Goal: Information Seeking & Learning: Find specific fact

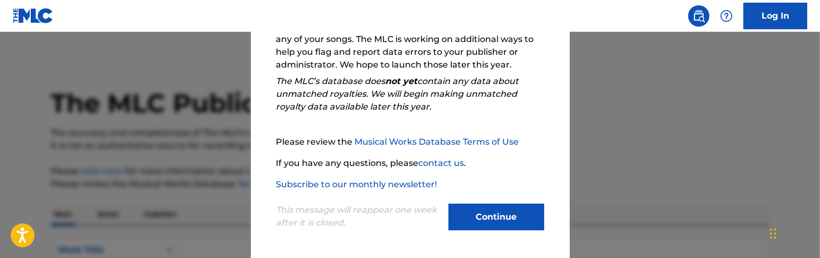
click at [488, 213] on button "Continue" at bounding box center [497, 217] width 96 height 27
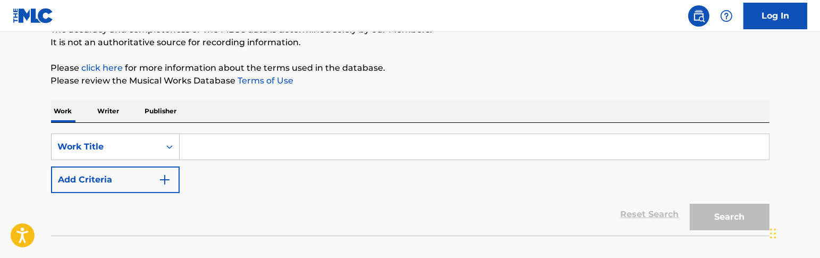
scroll to position [106, 0]
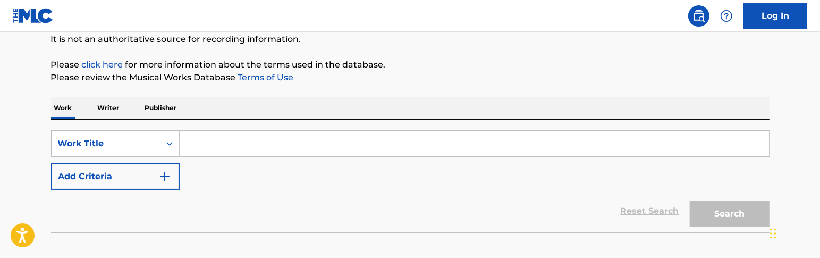
click at [304, 146] on input "Search Form" at bounding box center [474, 144] width 589 height 26
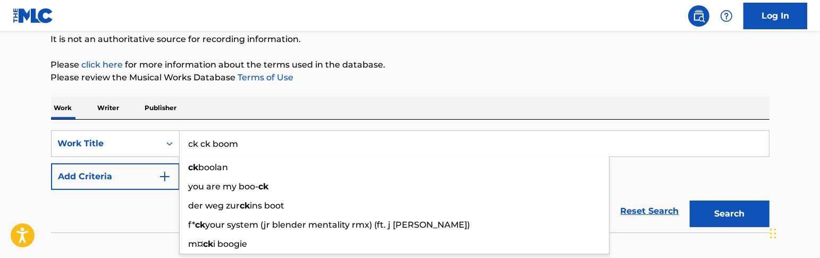
click at [690, 200] on button "Search" at bounding box center [730, 213] width 80 height 27
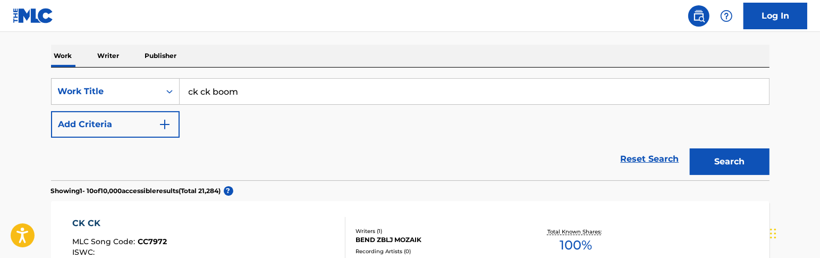
scroll to position [159, 0]
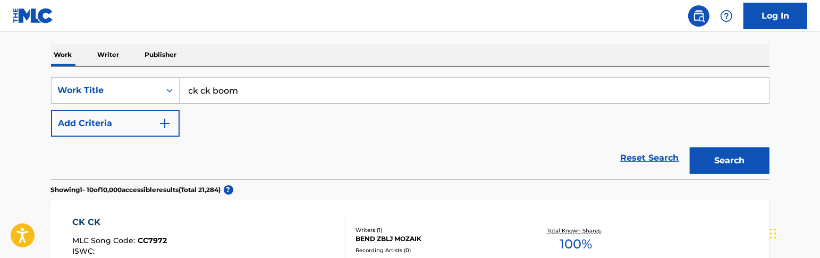
drag, startPoint x: 271, startPoint y: 92, endPoint x: 36, endPoint y: 77, distance: 234.9
click at [690, 147] on button "Search" at bounding box center [730, 160] width 80 height 27
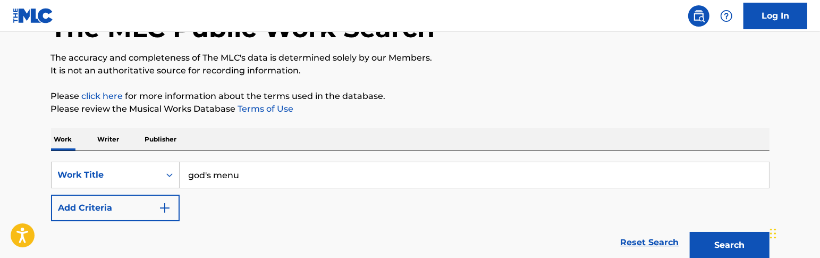
scroll to position [106, 0]
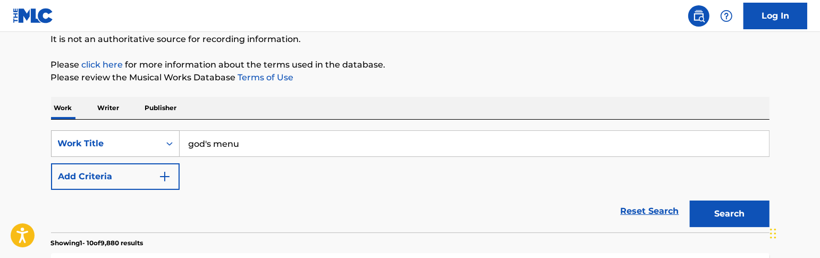
drag, startPoint x: 243, startPoint y: 147, endPoint x: 130, endPoint y: 140, distance: 113.4
click at [130, 140] on div "SearchWithCriteriaf2b2457b-f74e-4623-9b6b-2c593d3dd77d Work Title god's menu" at bounding box center [410, 143] width 719 height 27
click at [690, 200] on button "Search" at bounding box center [730, 213] width 80 height 27
drag, startPoint x: 717, startPoint y: 213, endPoint x: 710, endPoint y: 210, distance: 7.2
click at [718, 213] on button "Search" at bounding box center [730, 213] width 80 height 27
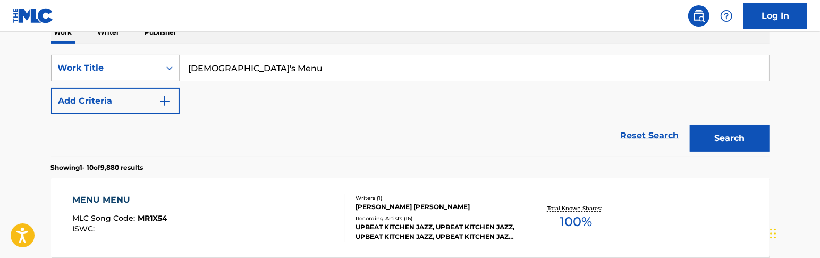
scroll to position [213, 0]
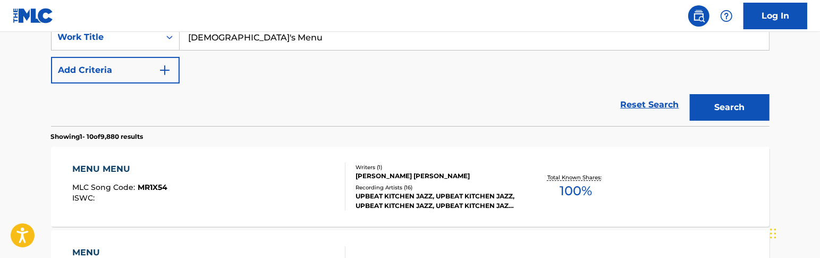
drag, startPoint x: 272, startPoint y: 39, endPoint x: 125, endPoint y: 26, distance: 147.2
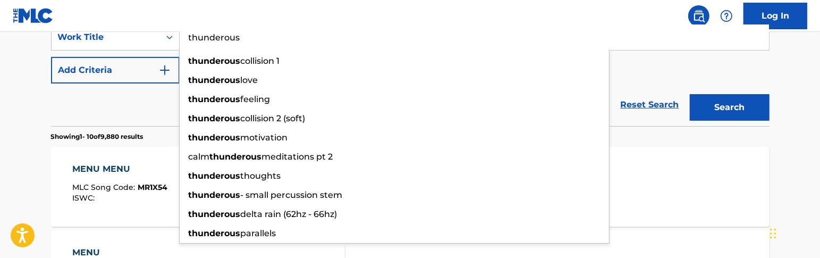
type input "thunderous"
click at [690, 94] on button "Search" at bounding box center [730, 107] width 80 height 27
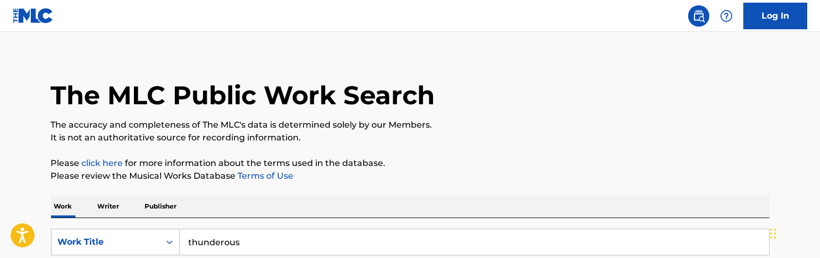
scroll to position [0, 0]
